Goal: Transaction & Acquisition: Obtain resource

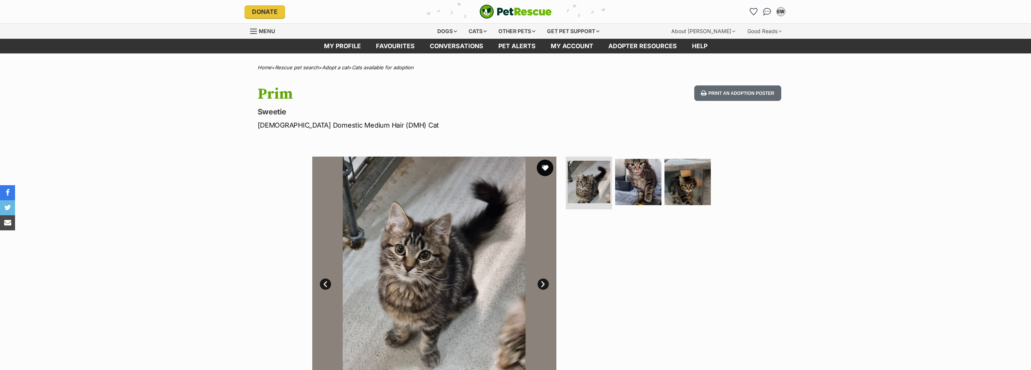
drag, startPoint x: 0, startPoint y: 0, endPoint x: 546, endPoint y: 168, distance: 571.3
click at [546, 168] on button "favourite" at bounding box center [545, 168] width 17 height 17
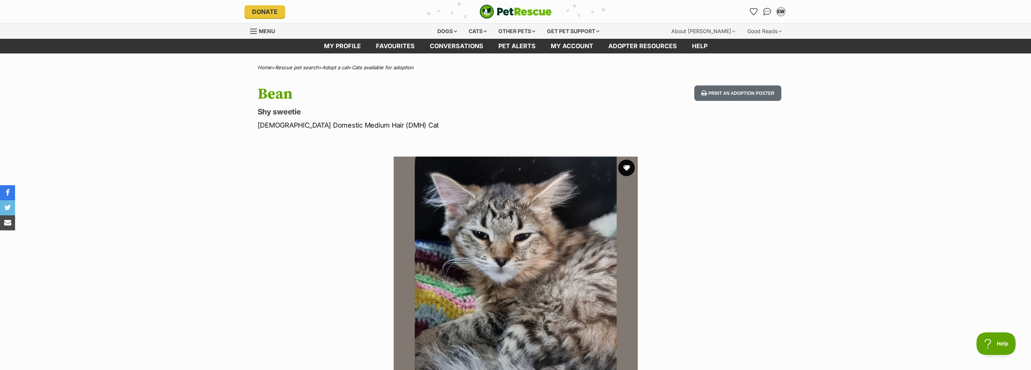
click at [623, 165] on button "favourite" at bounding box center [626, 168] width 17 height 17
